Goal: Task Accomplishment & Management: Use online tool/utility

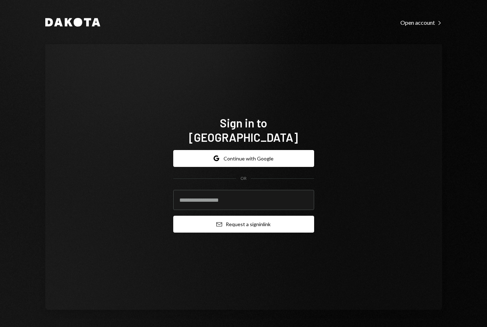
type input "**********"
click at [235, 220] on button "Email Request a sign in link" at bounding box center [243, 224] width 141 height 17
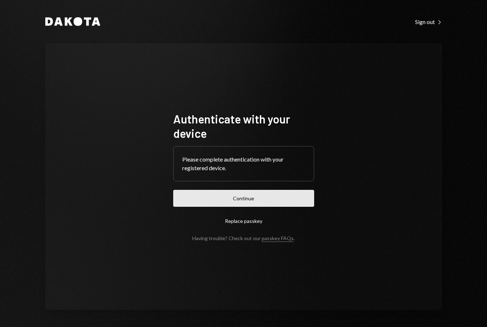
click at [232, 200] on button "Continue" at bounding box center [243, 198] width 141 height 17
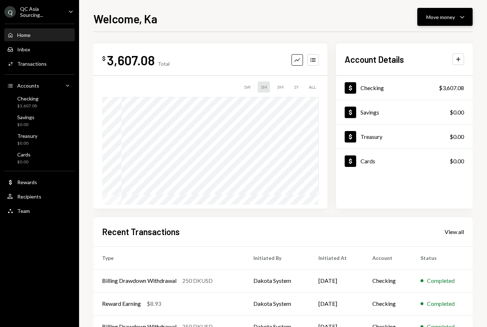
click at [447, 16] on div "Move money" at bounding box center [440, 17] width 29 height 8
click at [418, 40] on div "Send" at bounding box center [439, 39] width 52 height 8
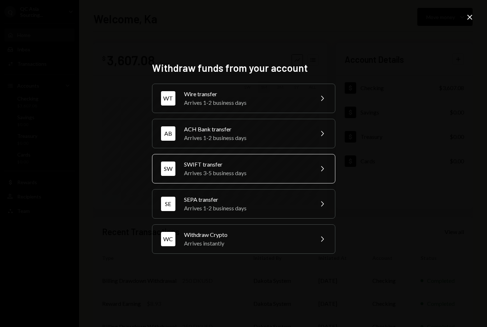
click at [240, 159] on div "[PERSON_NAME] transfer Arrives 3-5 business days Chevron Right" at bounding box center [243, 168] width 183 height 29
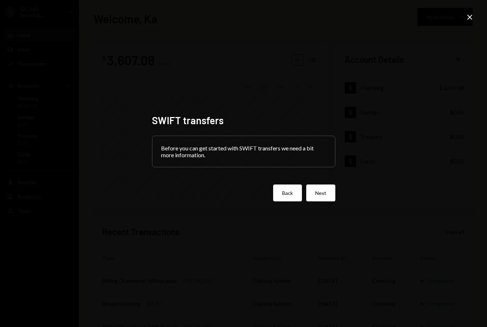
click at [283, 193] on button "Back" at bounding box center [287, 193] width 29 height 17
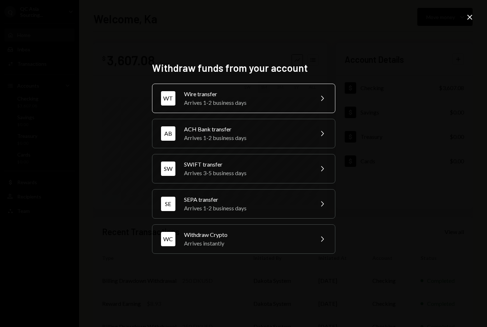
click at [219, 99] on div "Arrives 1-2 business days" at bounding box center [246, 102] width 125 height 9
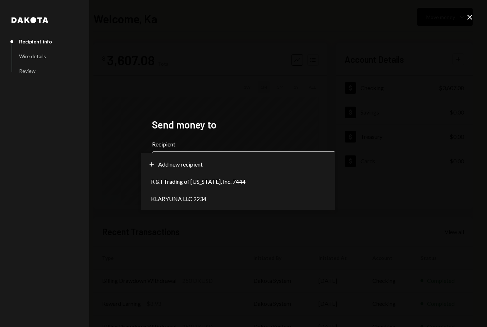
click at [225, 160] on body "**********" at bounding box center [243, 163] width 487 height 327
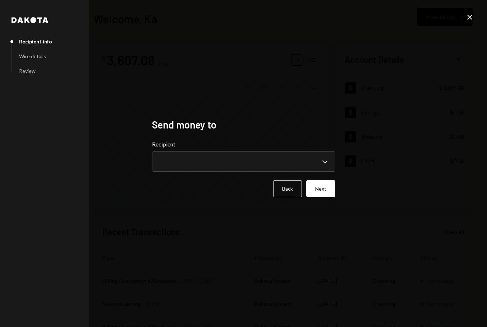
click at [290, 125] on h2 "Send money to" at bounding box center [243, 125] width 183 height 14
click at [282, 189] on button "Back" at bounding box center [287, 188] width 29 height 17
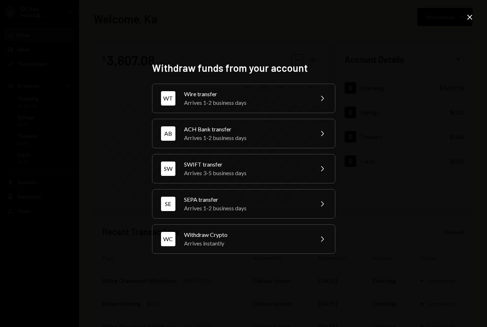
click at [470, 14] on icon "Close" at bounding box center [469, 17] width 9 height 9
